Goal: Task Accomplishment & Management: Manage account settings

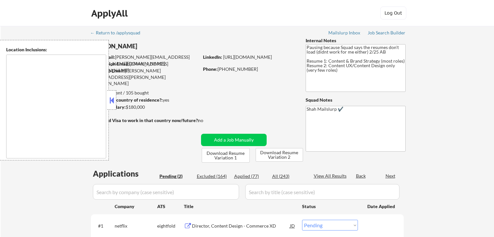
select select ""pending""
type textarea "[GEOGRAPHIC_DATA], [GEOGRAPHIC_DATA] [GEOGRAPHIC_DATA], [GEOGRAPHIC_DATA], [GEO…"
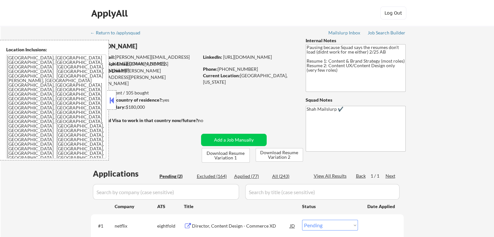
click at [110, 105] on button at bounding box center [111, 101] width 7 height 10
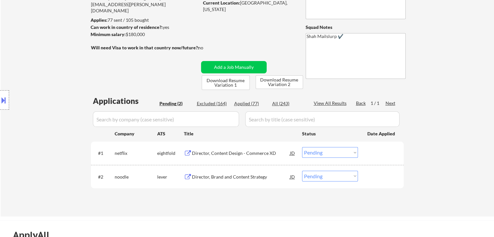
scroll to position [97, 0]
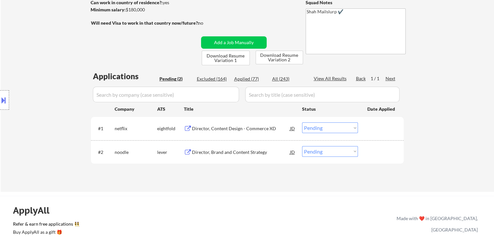
click at [61, 85] on div "Location Inclusions: [GEOGRAPHIC_DATA], [GEOGRAPHIC_DATA] [GEOGRAPHIC_DATA], [G…" at bounding box center [58, 100] width 116 height 121
click at [56, 84] on div "Location Inclusions: [GEOGRAPHIC_DATA], [GEOGRAPHIC_DATA] [GEOGRAPHIC_DATA], [G…" at bounding box center [58, 100] width 116 height 121
click at [54, 84] on div "Location Inclusions: [GEOGRAPHIC_DATA], [GEOGRAPHIC_DATA] [GEOGRAPHIC_DATA], [G…" at bounding box center [58, 100] width 116 height 121
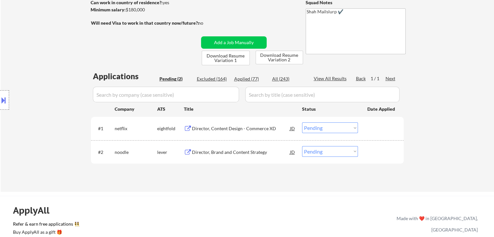
click at [54, 84] on div "Location Inclusions: [GEOGRAPHIC_DATA], [GEOGRAPHIC_DATA] [GEOGRAPHIC_DATA], [G…" at bounding box center [58, 100] width 116 height 121
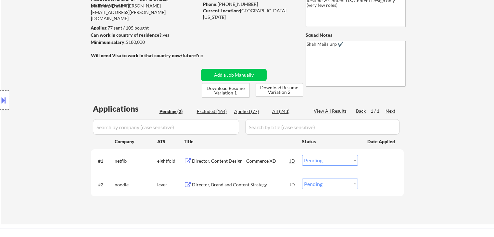
click at [54, 84] on div "Location Inclusions: [GEOGRAPHIC_DATA], [GEOGRAPHIC_DATA] [GEOGRAPHIC_DATA], [G…" at bounding box center [58, 100] width 116 height 121
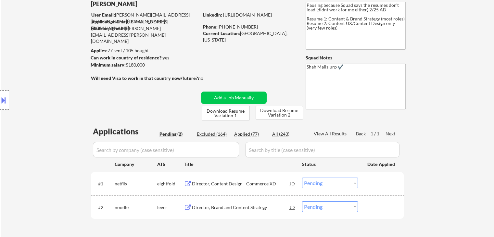
scroll to position [32, 0]
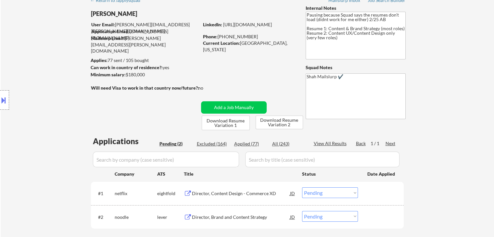
click at [54, 84] on div "Location Inclusions: [GEOGRAPHIC_DATA], [GEOGRAPHIC_DATA] [GEOGRAPHIC_DATA], [G…" at bounding box center [58, 100] width 116 height 121
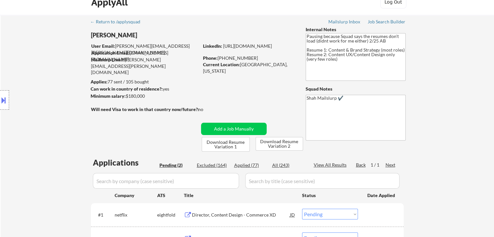
scroll to position [0, 0]
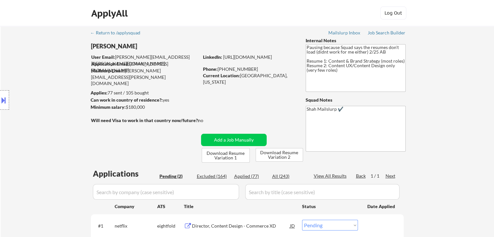
click at [54, 84] on div "Location Inclusions: [GEOGRAPHIC_DATA], [GEOGRAPHIC_DATA] [GEOGRAPHIC_DATA], [G…" at bounding box center [58, 100] width 116 height 121
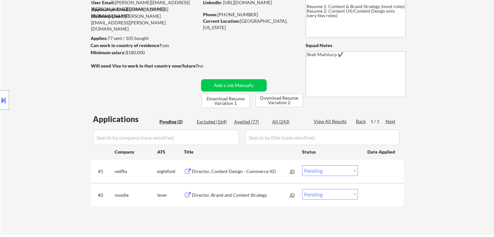
scroll to position [65, 0]
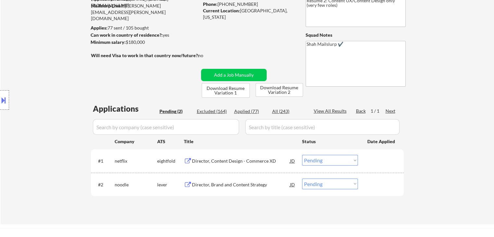
click at [54, 84] on div "Location Inclusions: [GEOGRAPHIC_DATA], [GEOGRAPHIC_DATA] [GEOGRAPHIC_DATA], [G…" at bounding box center [58, 100] width 116 height 121
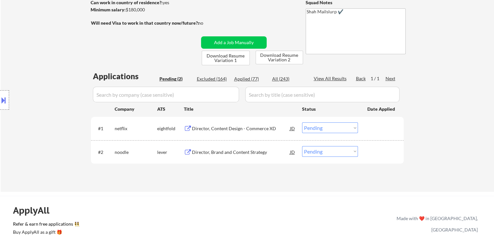
click at [54, 84] on div "Location Inclusions: [GEOGRAPHIC_DATA], [GEOGRAPHIC_DATA] [GEOGRAPHIC_DATA], [G…" at bounding box center [58, 100] width 116 height 121
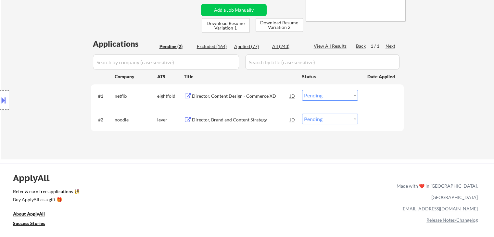
click at [54, 84] on div "Location Inclusions: [GEOGRAPHIC_DATA], [GEOGRAPHIC_DATA] [GEOGRAPHIC_DATA], [G…" at bounding box center [58, 100] width 116 height 121
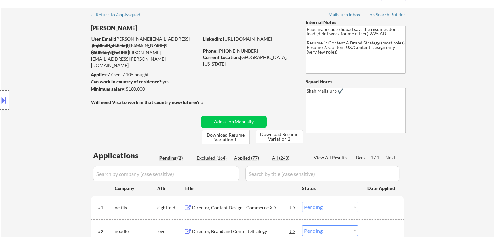
scroll to position [0, 0]
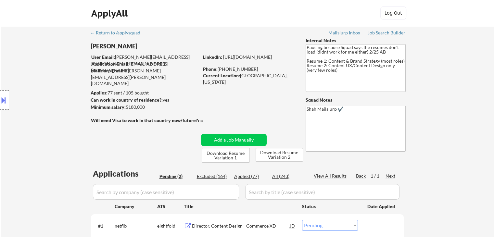
click at [54, 84] on div "Location Inclusions: [GEOGRAPHIC_DATA], [GEOGRAPHIC_DATA] [GEOGRAPHIC_DATA], [G…" at bounding box center [58, 100] width 116 height 121
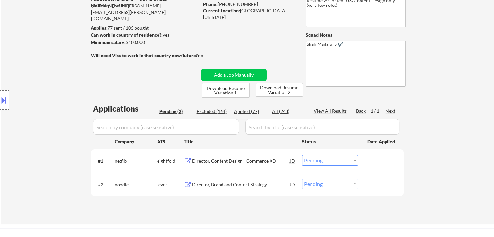
click at [54, 84] on div "Location Inclusions: [GEOGRAPHIC_DATA], [GEOGRAPHIC_DATA] [GEOGRAPHIC_DATA], [G…" at bounding box center [58, 100] width 116 height 121
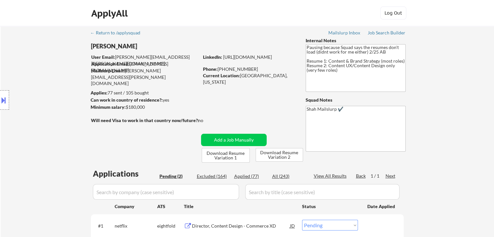
click at [54, 84] on div "Location Inclusions: [GEOGRAPHIC_DATA], [GEOGRAPHIC_DATA] [GEOGRAPHIC_DATA], [G…" at bounding box center [58, 100] width 116 height 121
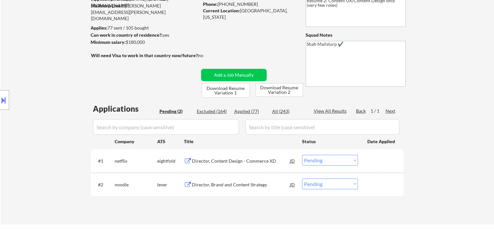
click at [54, 84] on div "Location Inclusions: [GEOGRAPHIC_DATA], [GEOGRAPHIC_DATA] [GEOGRAPHIC_DATA], [G…" at bounding box center [58, 100] width 116 height 121
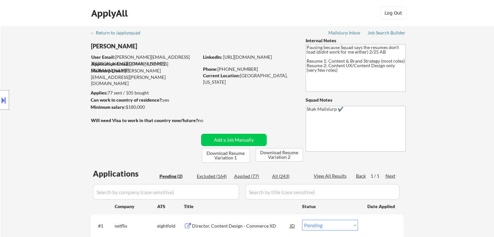
click at [54, 84] on div "Location Inclusions: [GEOGRAPHIC_DATA], [GEOGRAPHIC_DATA] [GEOGRAPHIC_DATA], [G…" at bounding box center [58, 100] width 116 height 121
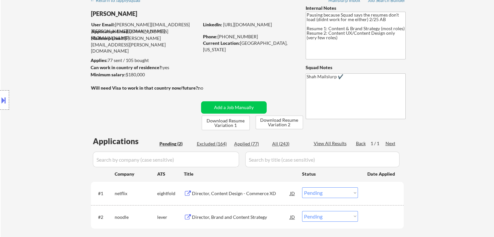
click at [54, 84] on div "Location Inclusions: [GEOGRAPHIC_DATA], [GEOGRAPHIC_DATA] [GEOGRAPHIC_DATA], [G…" at bounding box center [58, 100] width 116 height 121
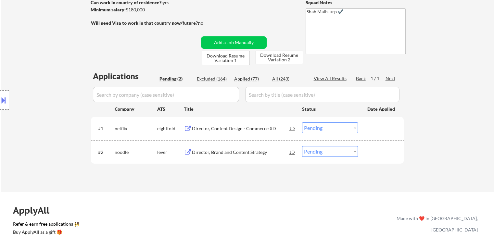
click at [54, 84] on div "Location Inclusions: [GEOGRAPHIC_DATA], [GEOGRAPHIC_DATA] [GEOGRAPHIC_DATA], [G…" at bounding box center [58, 100] width 116 height 121
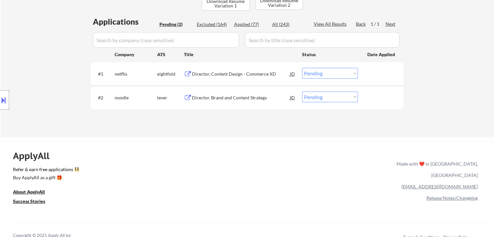
scroll to position [162, 0]
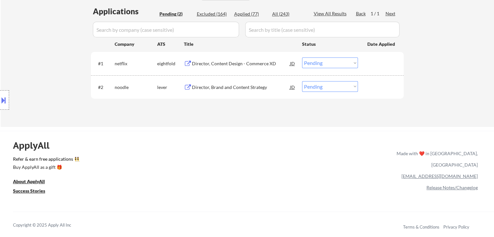
click at [52, 65] on div "Location Inclusions: [GEOGRAPHIC_DATA], [GEOGRAPHIC_DATA] [GEOGRAPHIC_DATA], [G…" at bounding box center [58, 100] width 116 height 121
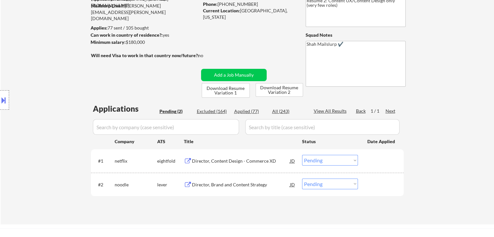
click at [52, 65] on div "Location Inclusions: [GEOGRAPHIC_DATA], [GEOGRAPHIC_DATA] [GEOGRAPHIC_DATA], [G…" at bounding box center [58, 100] width 116 height 121
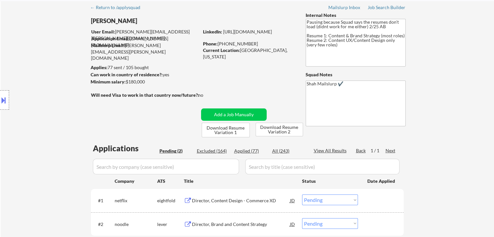
scroll to position [0, 0]
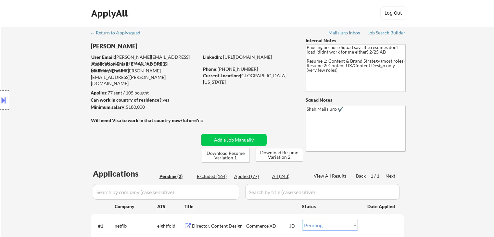
click at [52, 65] on div "Location Inclusions: [GEOGRAPHIC_DATA], [GEOGRAPHIC_DATA] [GEOGRAPHIC_DATA], [G…" at bounding box center [58, 100] width 116 height 121
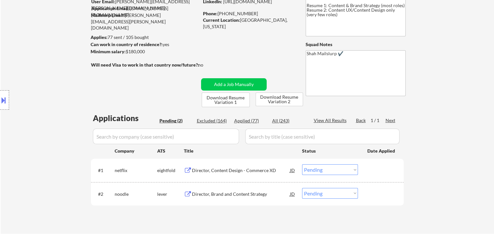
scroll to position [97, 0]
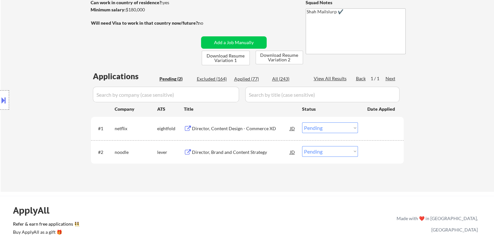
click at [52, 65] on div "Location Inclusions: [GEOGRAPHIC_DATA], [GEOGRAPHIC_DATA] [GEOGRAPHIC_DATA], [G…" at bounding box center [58, 100] width 116 height 121
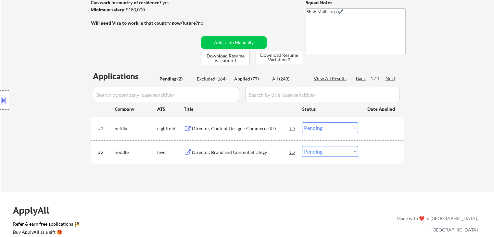
scroll to position [0, 0]
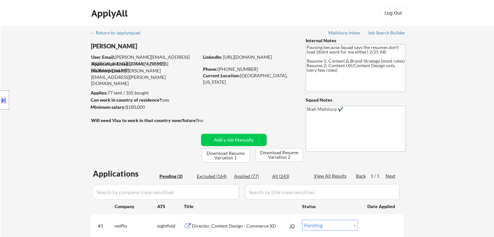
click at [52, 65] on div "Location Inclusions: [GEOGRAPHIC_DATA], [GEOGRAPHIC_DATA] [GEOGRAPHIC_DATA], [G…" at bounding box center [58, 100] width 116 height 121
click at [58, 70] on div "Location Inclusions: [GEOGRAPHIC_DATA], [GEOGRAPHIC_DATA] [GEOGRAPHIC_DATA], [G…" at bounding box center [58, 100] width 116 height 121
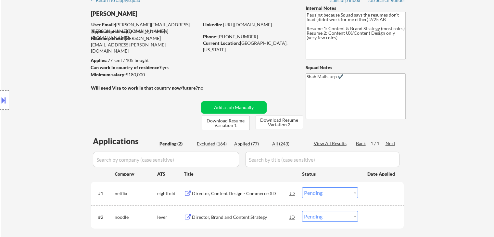
click at [58, 70] on div "Location Inclusions: [GEOGRAPHIC_DATA], [GEOGRAPHIC_DATA] [GEOGRAPHIC_DATA], [G…" at bounding box center [58, 100] width 116 height 121
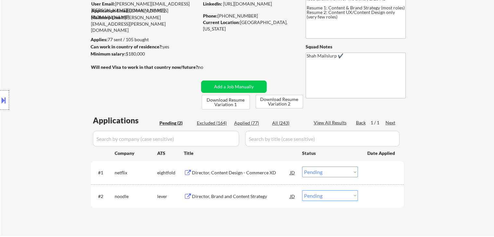
scroll to position [65, 0]
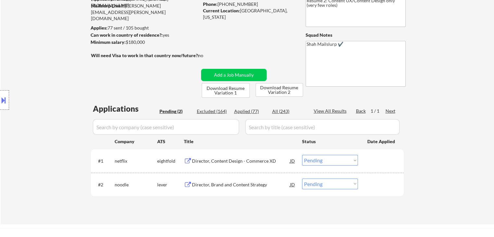
click at [58, 70] on div "Location Inclusions: [GEOGRAPHIC_DATA], [GEOGRAPHIC_DATA] [GEOGRAPHIC_DATA], [G…" at bounding box center [58, 100] width 116 height 121
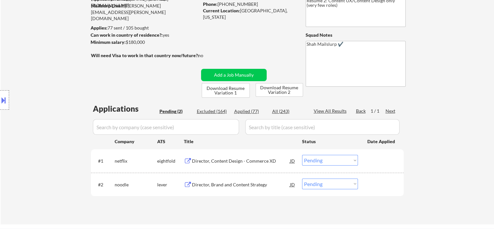
click at [58, 70] on div "Location Inclusions: [GEOGRAPHIC_DATA], [GEOGRAPHIC_DATA] [GEOGRAPHIC_DATA], [G…" at bounding box center [58, 100] width 116 height 121
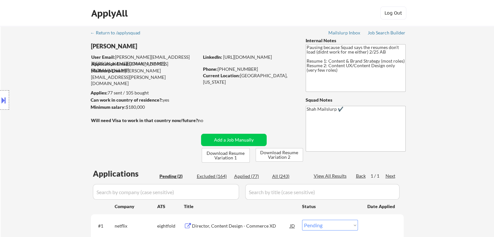
click at [58, 70] on div "Location Inclusions: [GEOGRAPHIC_DATA], [GEOGRAPHIC_DATA] [GEOGRAPHIC_DATA], [G…" at bounding box center [58, 100] width 116 height 121
click at [57, 67] on div "Location Inclusions: [GEOGRAPHIC_DATA], [GEOGRAPHIC_DATA] [GEOGRAPHIC_DATA], [G…" at bounding box center [58, 100] width 116 height 121
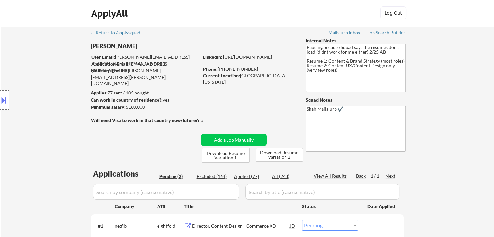
click at [57, 67] on div "Location Inclusions: [GEOGRAPHIC_DATA], [GEOGRAPHIC_DATA] [GEOGRAPHIC_DATA], [G…" at bounding box center [58, 100] width 116 height 121
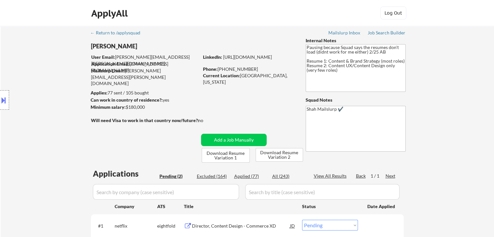
click at [57, 67] on div "Location Inclusions: [GEOGRAPHIC_DATA], [GEOGRAPHIC_DATA] [GEOGRAPHIC_DATA], [G…" at bounding box center [58, 100] width 116 height 121
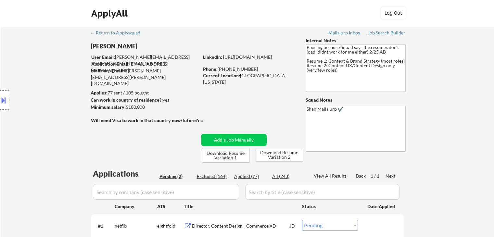
click at [57, 67] on div "Location Inclusions: [GEOGRAPHIC_DATA], [GEOGRAPHIC_DATA] [GEOGRAPHIC_DATA], [G…" at bounding box center [58, 100] width 116 height 121
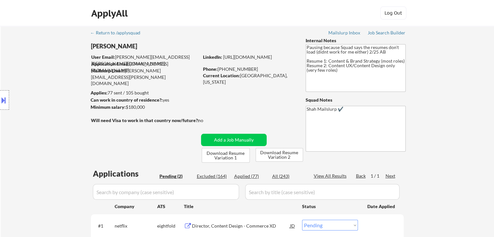
click at [57, 67] on div "Location Inclusions: [GEOGRAPHIC_DATA], [GEOGRAPHIC_DATA] [GEOGRAPHIC_DATA], [G…" at bounding box center [58, 100] width 116 height 121
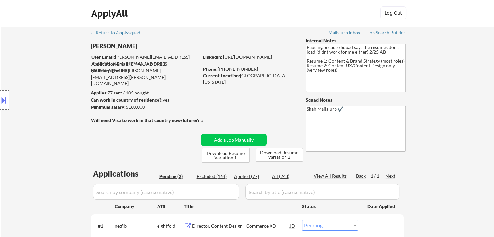
click at [57, 67] on div "Location Inclusions: [GEOGRAPHIC_DATA], [GEOGRAPHIC_DATA] [GEOGRAPHIC_DATA], [G…" at bounding box center [58, 100] width 116 height 121
click at [56, 67] on div "Location Inclusions: [GEOGRAPHIC_DATA], [GEOGRAPHIC_DATA] [GEOGRAPHIC_DATA], [G…" at bounding box center [58, 100] width 116 height 121
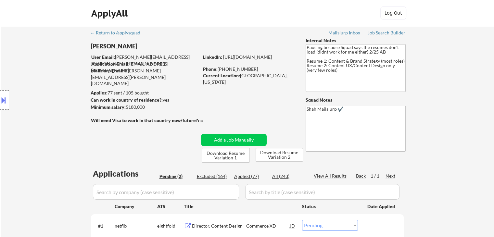
click at [56, 67] on div "Location Inclusions: [GEOGRAPHIC_DATA], [GEOGRAPHIC_DATA] [GEOGRAPHIC_DATA], [G…" at bounding box center [58, 100] width 116 height 121
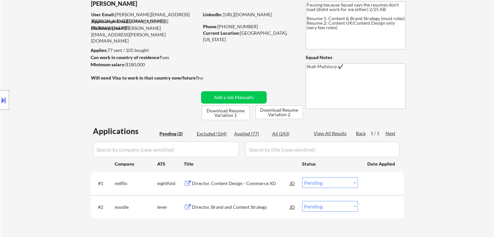
scroll to position [65, 0]
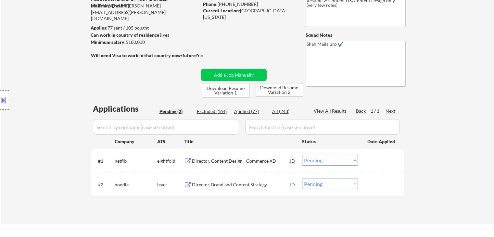
click at [53, 73] on div "Location Inclusions: [GEOGRAPHIC_DATA], [GEOGRAPHIC_DATA] [GEOGRAPHIC_DATA], [G…" at bounding box center [58, 100] width 116 height 121
click at [61, 84] on div "Location Inclusions: [GEOGRAPHIC_DATA], [GEOGRAPHIC_DATA] [GEOGRAPHIC_DATA], [G…" at bounding box center [58, 100] width 116 height 121
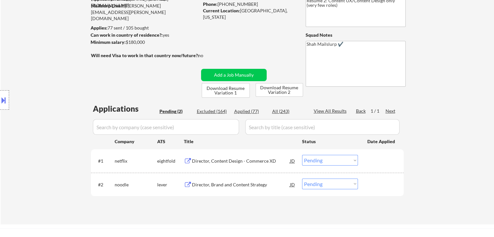
click at [61, 84] on div "Location Inclusions: [GEOGRAPHIC_DATA], [GEOGRAPHIC_DATA] [GEOGRAPHIC_DATA], [G…" at bounding box center [58, 100] width 116 height 121
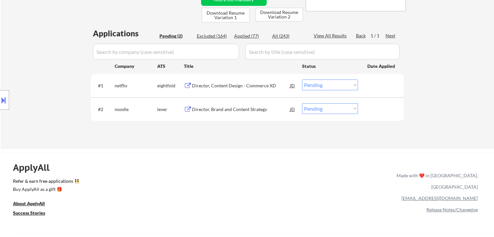
scroll to position [162, 0]
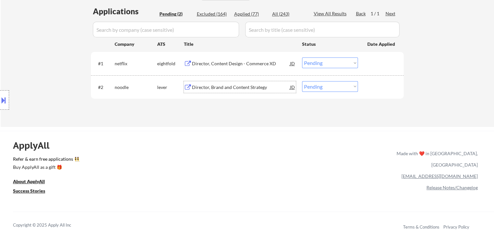
click at [256, 88] on div "Director, Brand and Content Strategy" at bounding box center [241, 87] width 98 height 6
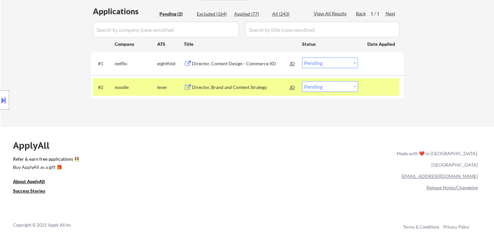
drag, startPoint x: 310, startPoint y: 86, endPoint x: 310, endPoint y: 90, distance: 3.6
click at [310, 86] on select "Choose an option... Pending Applied Excluded (Questions) Excluded (Expired) Exc…" at bounding box center [330, 86] width 56 height 11
select select ""applied""
click at [302, 81] on select "Choose an option... Pending Applied Excluded (Questions) Excluded (Expired) Exc…" at bounding box center [330, 86] width 56 height 11
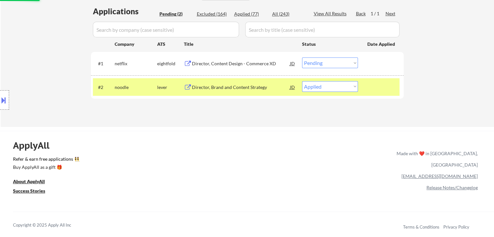
click at [55, 53] on div "Location Inclusions: [GEOGRAPHIC_DATA], [GEOGRAPHIC_DATA] [GEOGRAPHIC_DATA], [G…" at bounding box center [58, 100] width 116 height 121
click at [55, 52] on div "Location Inclusions: [GEOGRAPHIC_DATA], [GEOGRAPHIC_DATA] [GEOGRAPHIC_DATA], [G…" at bounding box center [58, 100] width 116 height 121
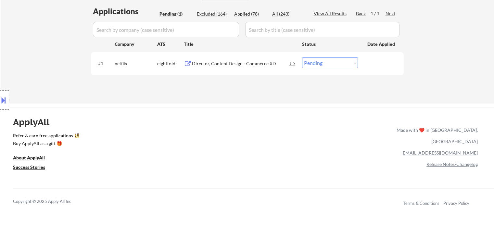
click at [55, 52] on div "Location Inclusions: [GEOGRAPHIC_DATA], [GEOGRAPHIC_DATA] [GEOGRAPHIC_DATA], [G…" at bounding box center [58, 100] width 116 height 121
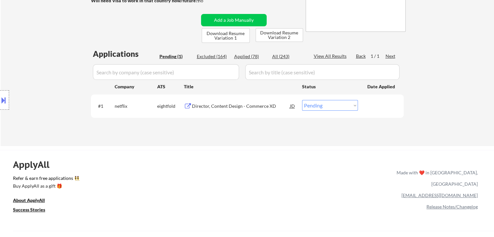
scroll to position [32, 0]
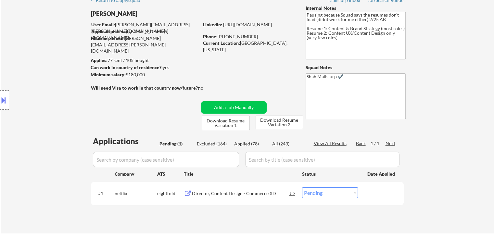
click at [55, 51] on div "Location Inclusions: [GEOGRAPHIC_DATA], [GEOGRAPHIC_DATA] [GEOGRAPHIC_DATA], [G…" at bounding box center [58, 100] width 116 height 121
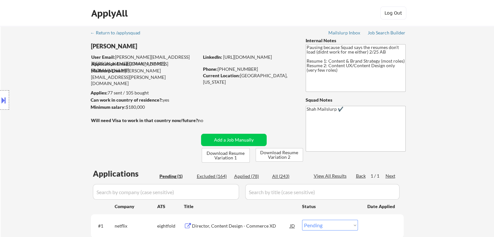
click at [36, 87] on div "Location Inclusions: [GEOGRAPHIC_DATA], [GEOGRAPHIC_DATA] [GEOGRAPHIC_DATA], [G…" at bounding box center [58, 100] width 116 height 121
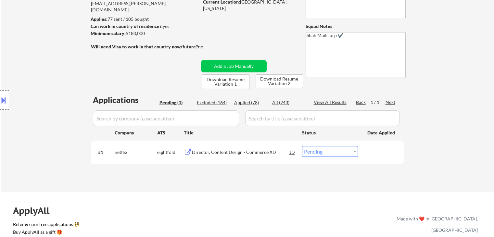
scroll to position [97, 0]
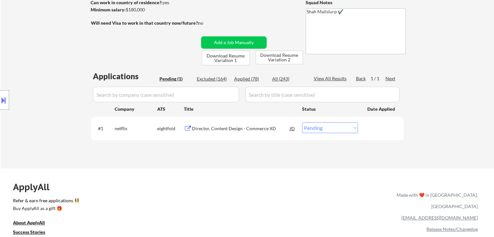
click at [35, 90] on div "Location Inclusions: [GEOGRAPHIC_DATA], [GEOGRAPHIC_DATA] [GEOGRAPHIC_DATA], [G…" at bounding box center [58, 100] width 116 height 121
click at [35, 91] on div "Location Inclusions: [GEOGRAPHIC_DATA], [GEOGRAPHIC_DATA] [GEOGRAPHIC_DATA], [G…" at bounding box center [58, 100] width 116 height 121
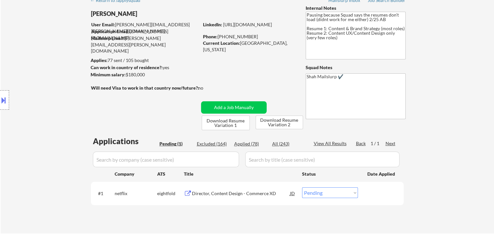
click at [35, 90] on div "Location Inclusions: [GEOGRAPHIC_DATA], [GEOGRAPHIC_DATA] [GEOGRAPHIC_DATA], [G…" at bounding box center [58, 100] width 116 height 121
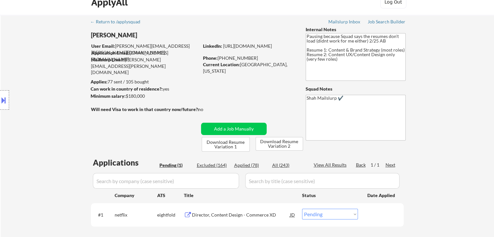
scroll to position [0, 0]
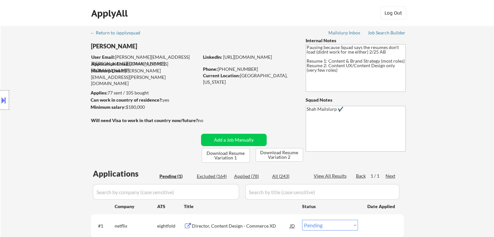
click at [35, 90] on div "Location Inclusions: [GEOGRAPHIC_DATA], [GEOGRAPHIC_DATA] [GEOGRAPHIC_DATA], [G…" at bounding box center [58, 100] width 116 height 121
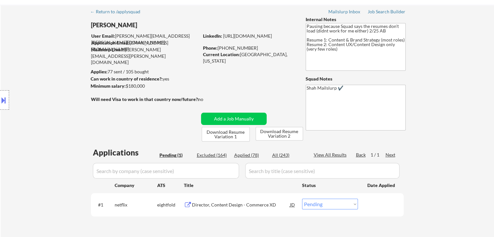
scroll to position [32, 0]
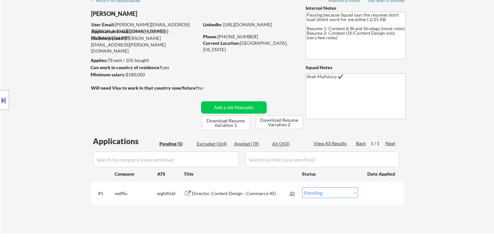
click at [52, 114] on div "Location Inclusions: [GEOGRAPHIC_DATA], [GEOGRAPHIC_DATA] [GEOGRAPHIC_DATA], [G…" at bounding box center [58, 100] width 116 height 121
